Goal: Navigation & Orientation: Find specific page/section

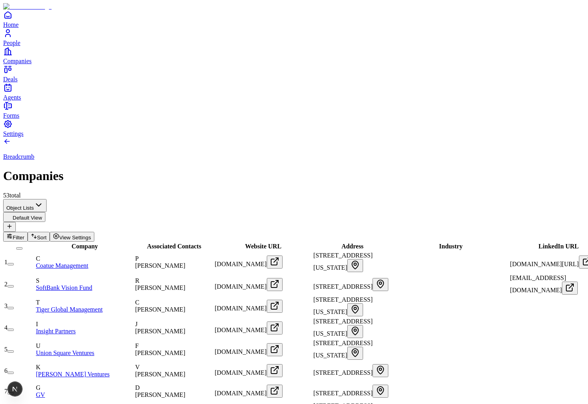
scroll to position [305, 0]
click at [185, 262] on span "[PERSON_NAME]" at bounding box center [160, 265] width 50 height 7
click at [210, 277] on div "R Rajeev Misra" at bounding box center [174, 284] width 78 height 14
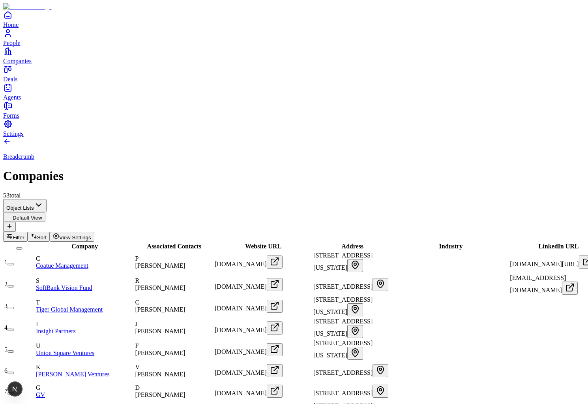
click at [13, 233] on icon "button" at bounding box center [9, 236] width 6 height 6
